Goal: Navigation & Orientation: Locate item on page

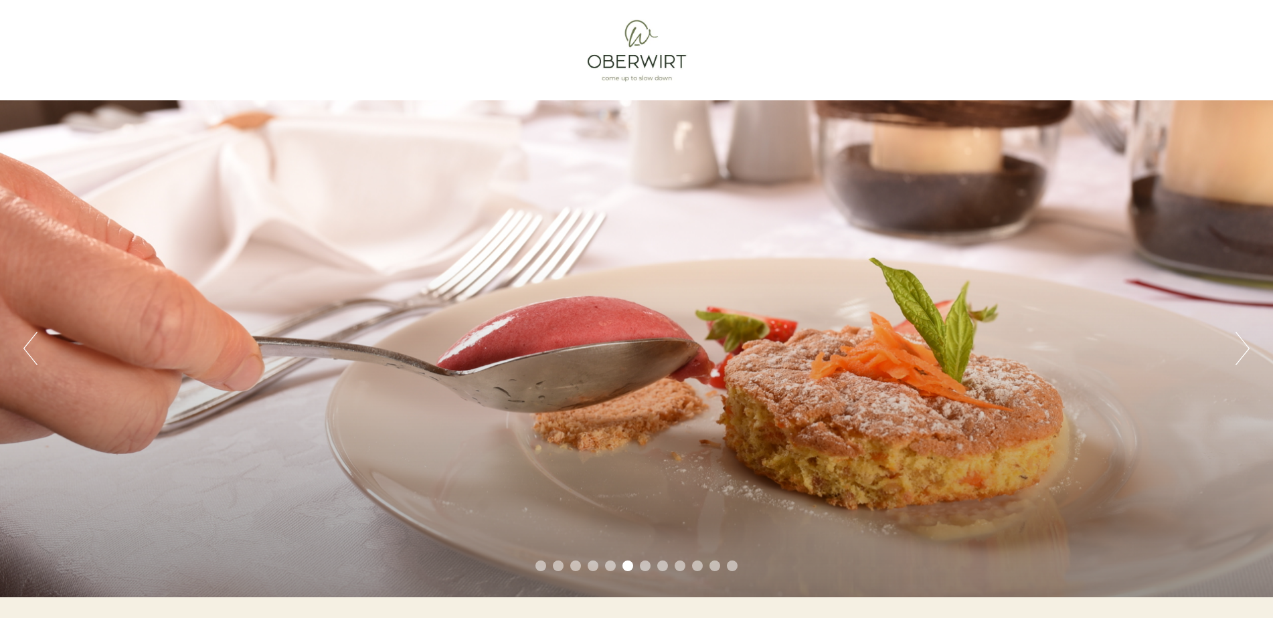
click at [1231, 345] on div "Previous Next 1 2 3 4 5 6 7 8 9 10 11 12" at bounding box center [636, 348] width 1273 height 497
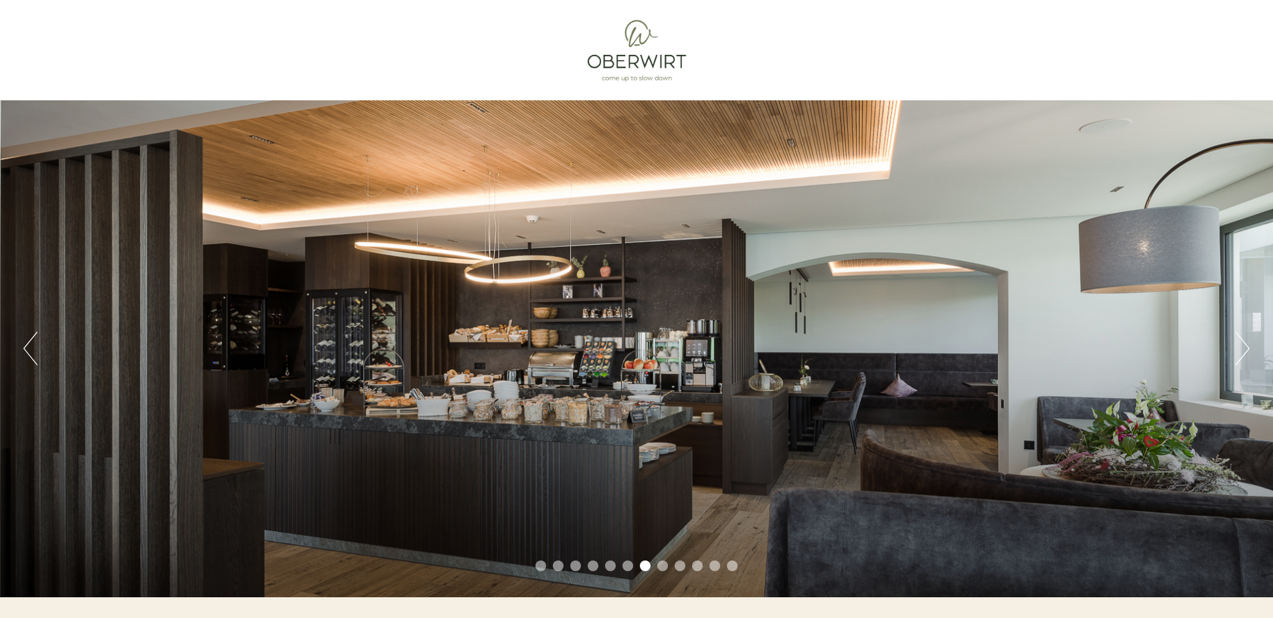
click at [1243, 350] on button "Next" at bounding box center [1242, 348] width 14 height 33
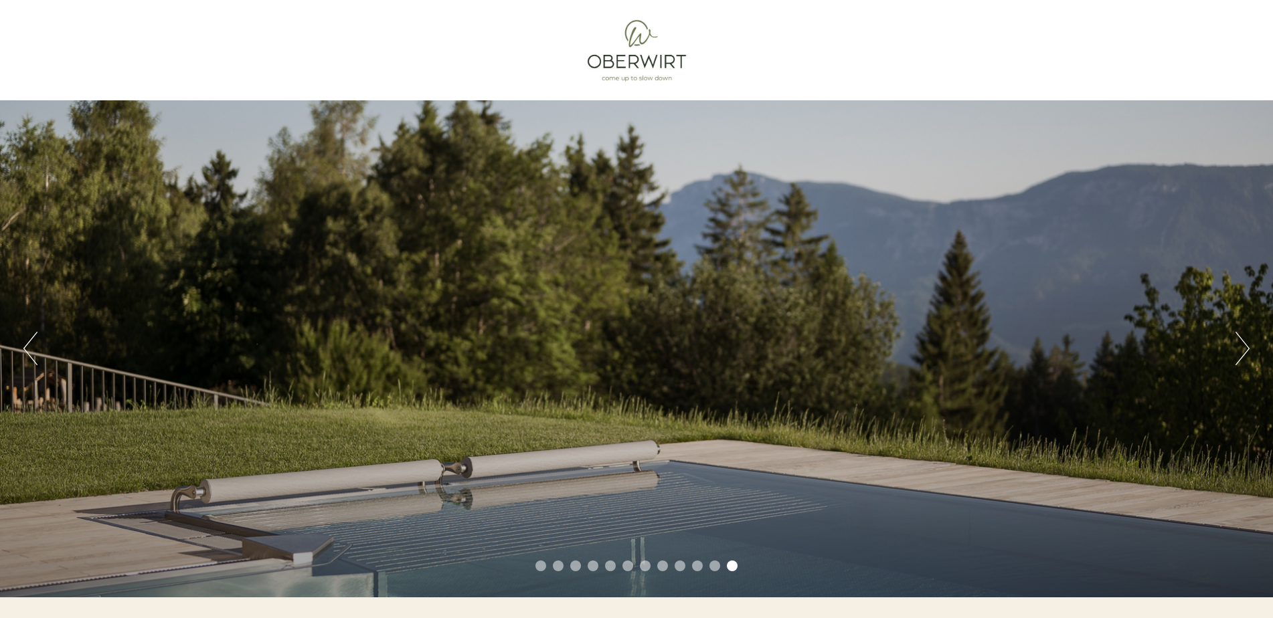
click at [1112, 55] on div "Previous Next 1 2 3 4 5 6 7 8 9 10 11 12" at bounding box center [636, 299] width 1273 height 598
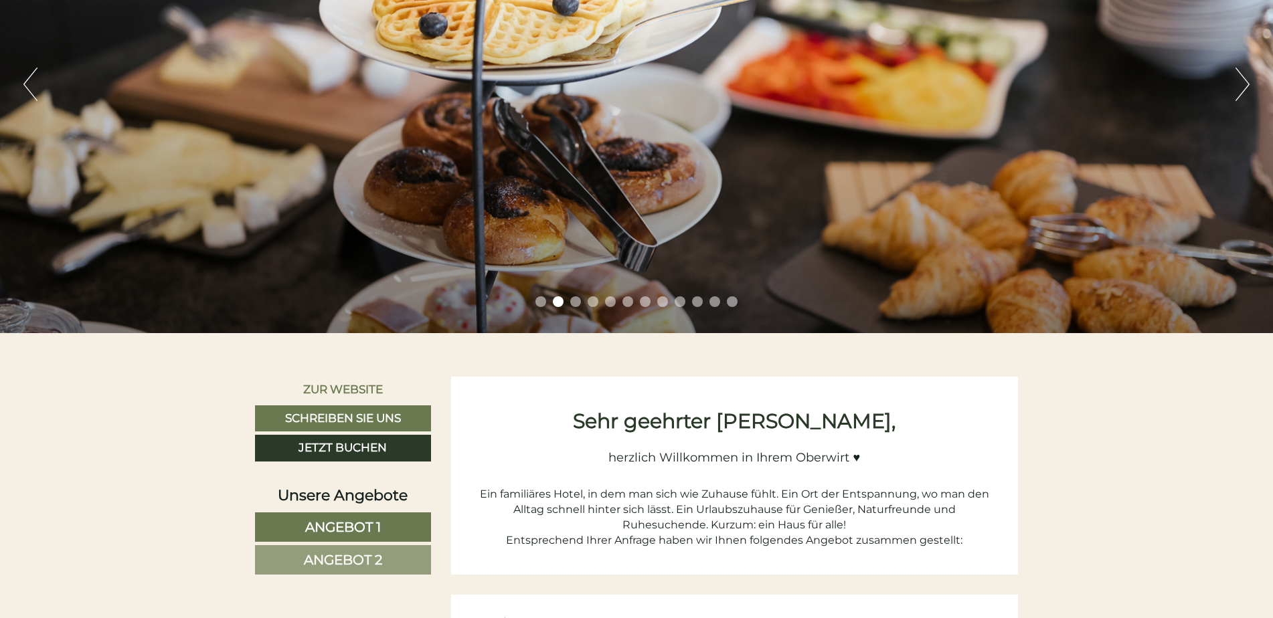
scroll to position [201, 0]
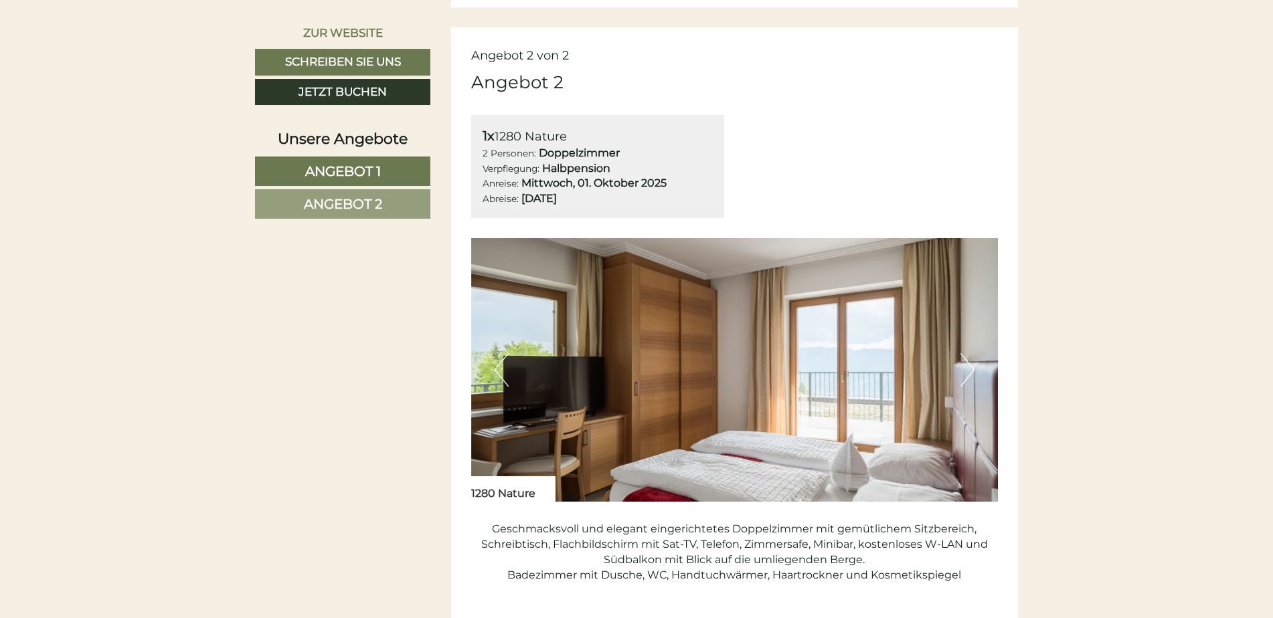
scroll to position [1874, 0]
